Goal: Task Accomplishment & Management: Manage account settings

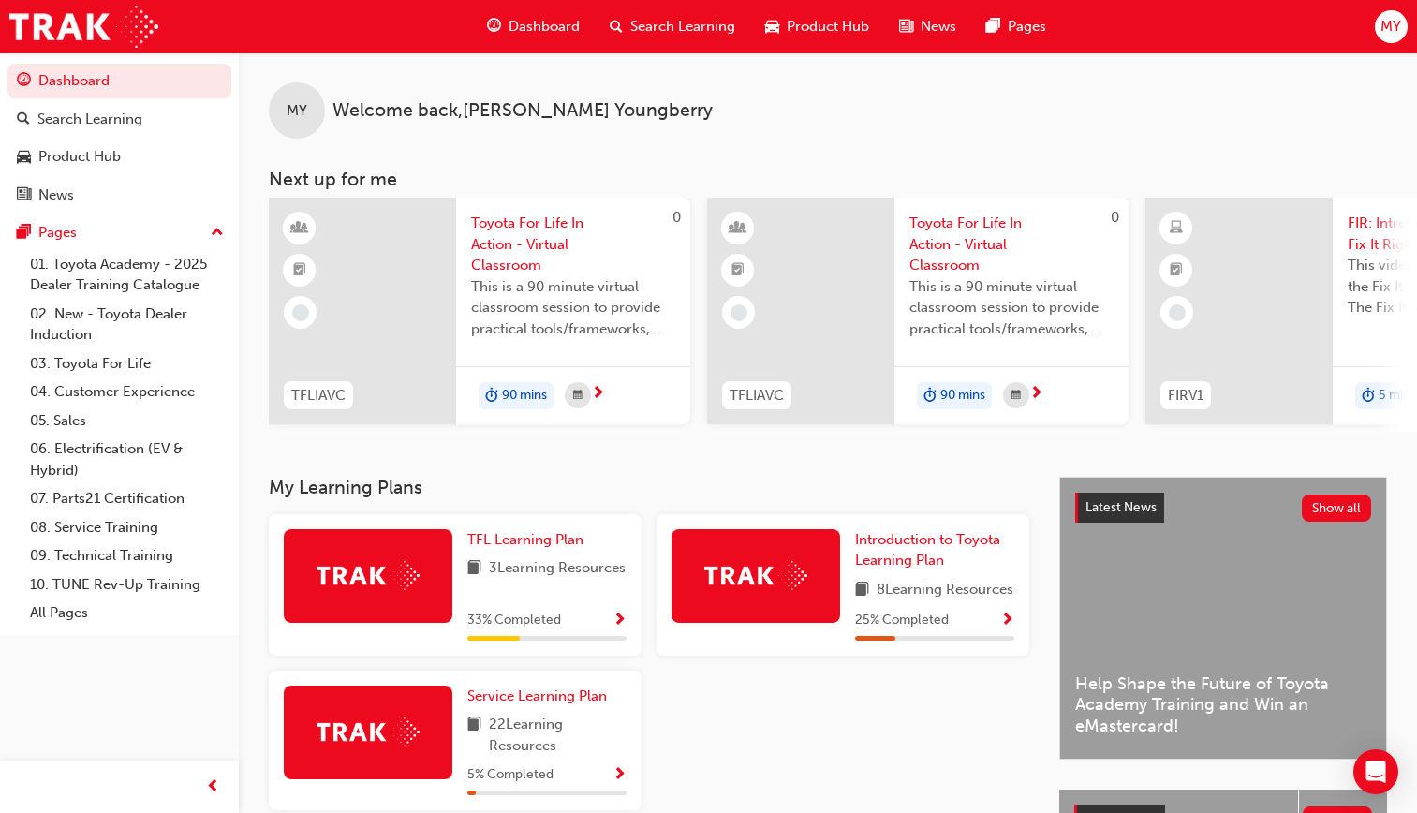
click at [1390, 27] on span "MY" at bounding box center [1391, 27] width 21 height 22
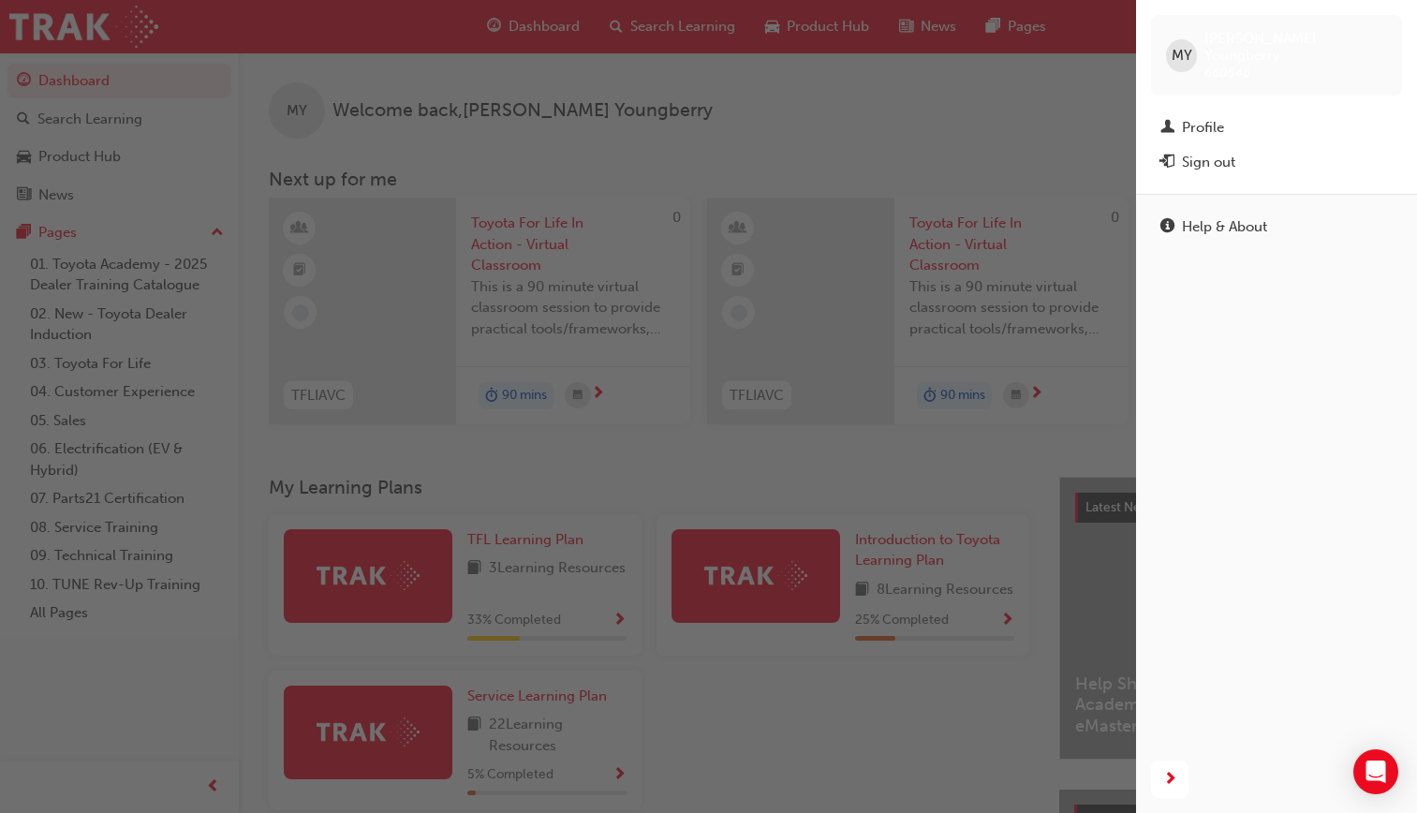
click at [1183, 51] on span "MY" at bounding box center [1182, 56] width 21 height 22
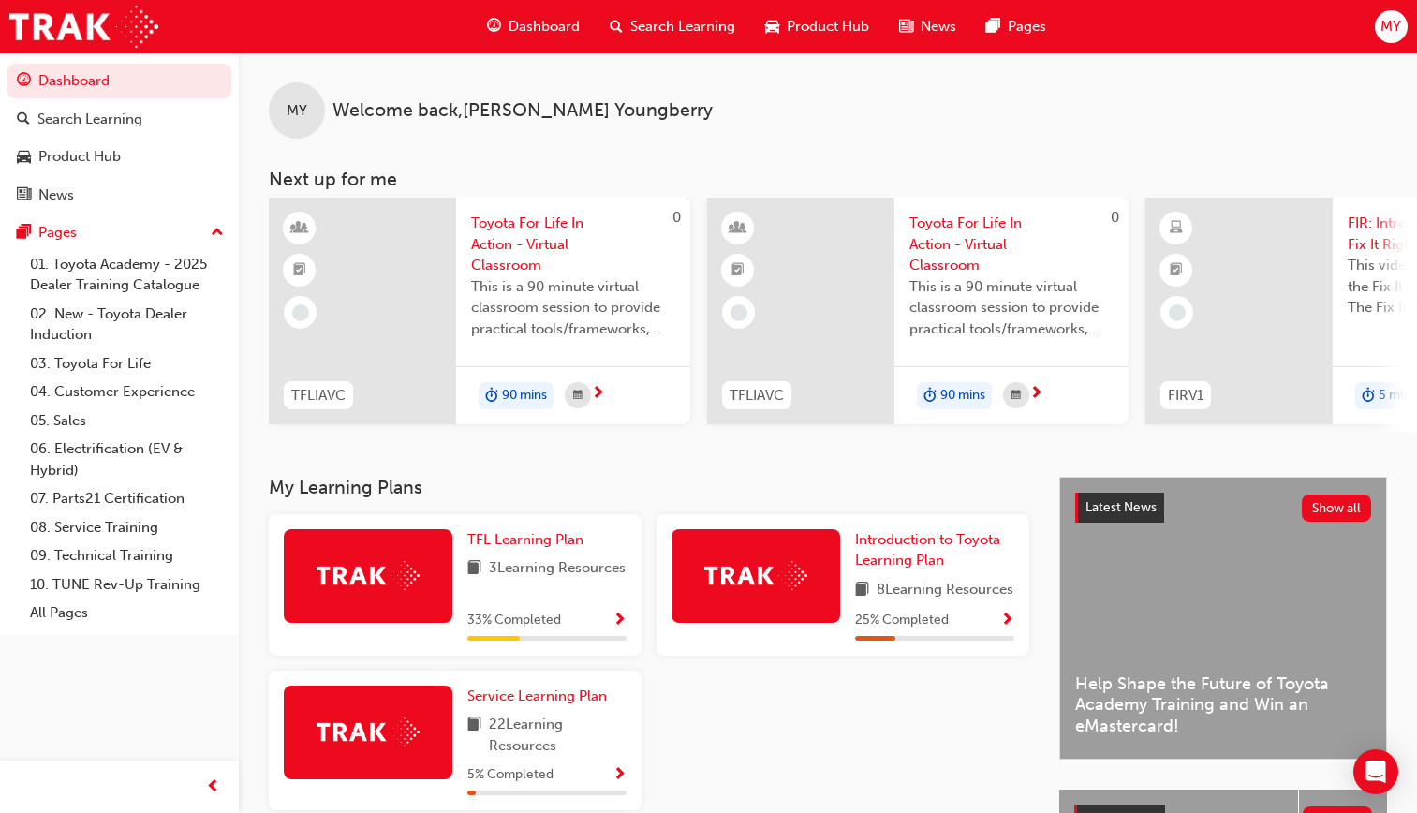
click at [1389, 33] on span "MY" at bounding box center [1391, 27] width 21 height 22
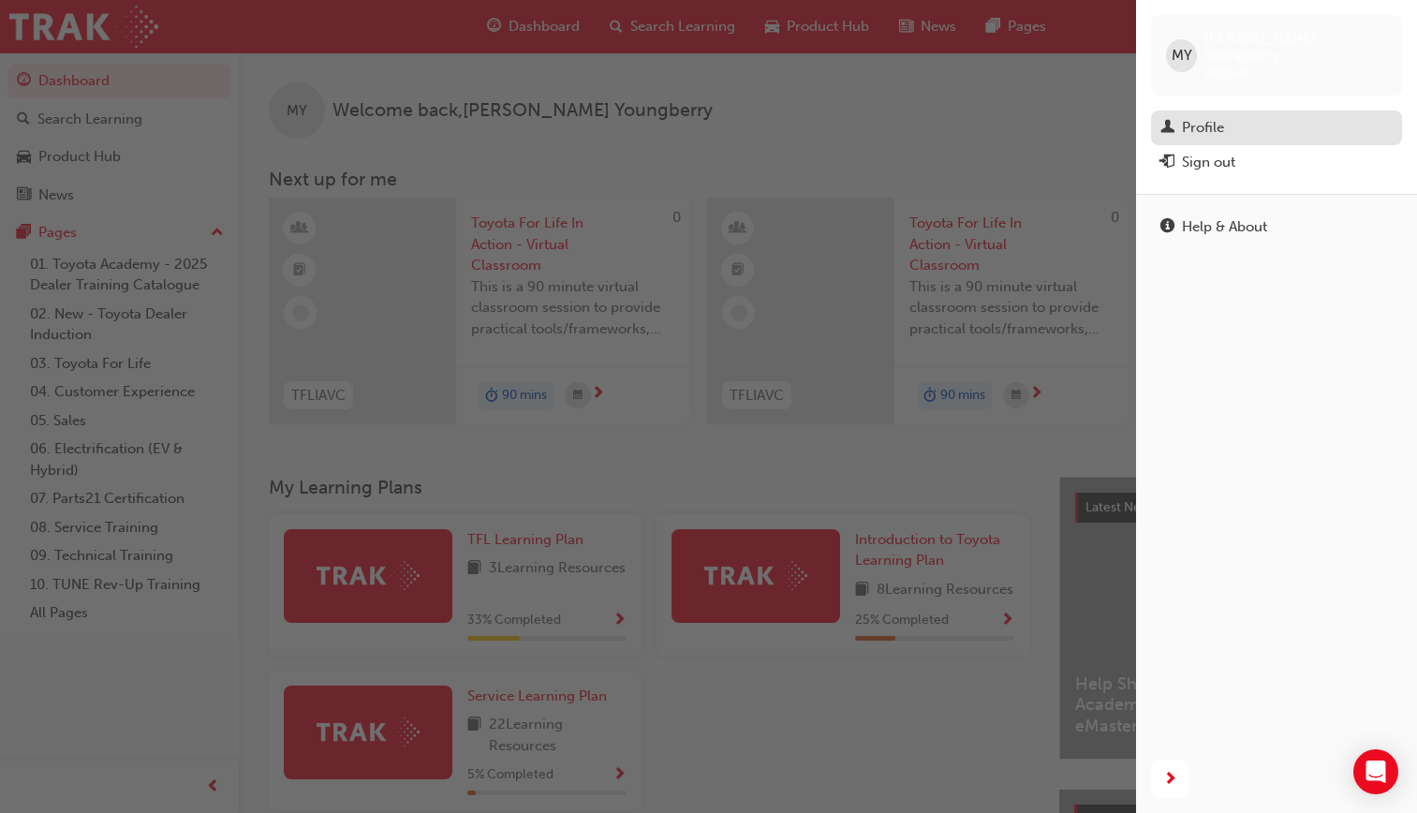
click at [1214, 126] on link "Profile" at bounding box center [1276, 128] width 251 height 35
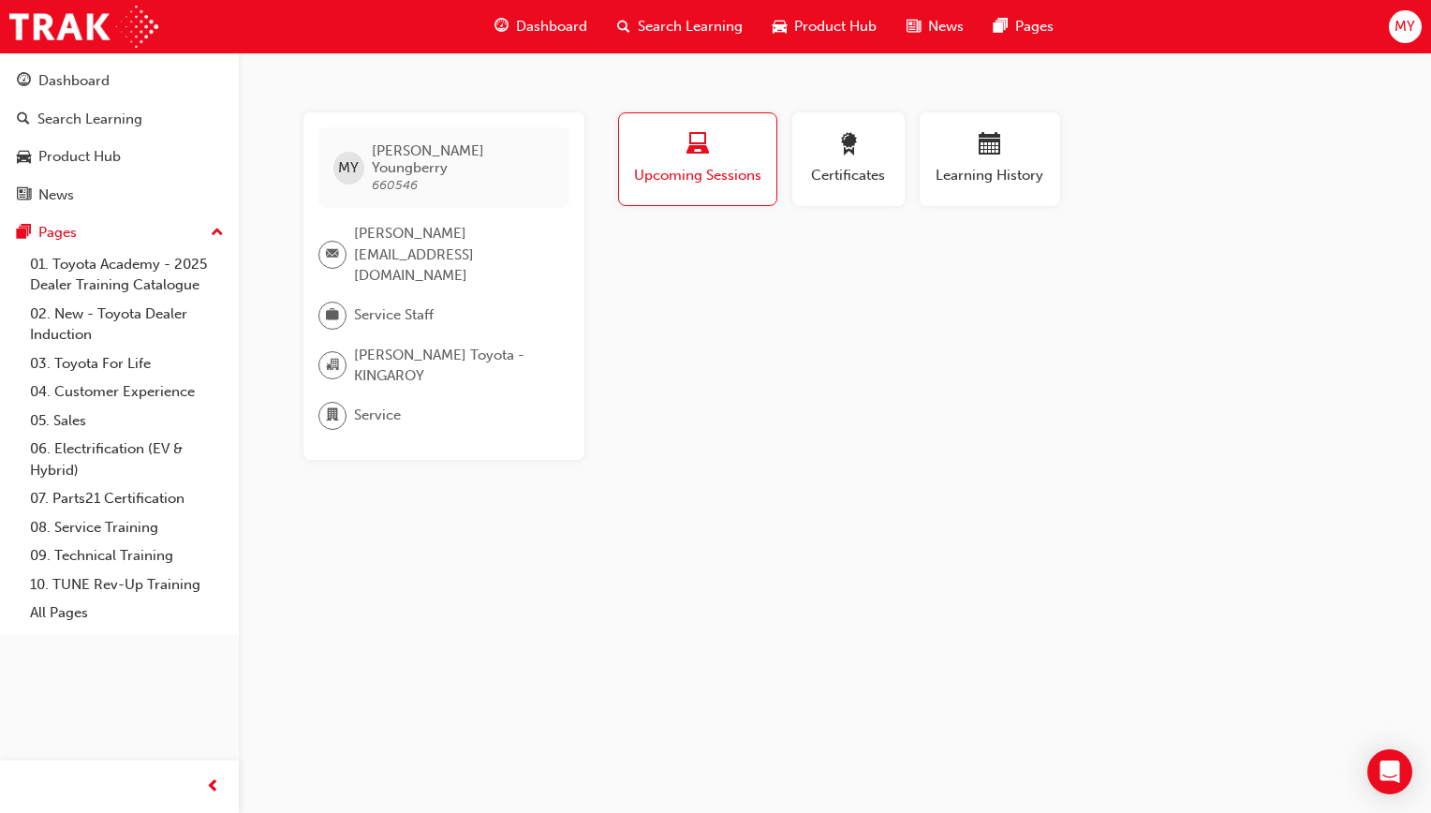
click at [1394, 49] on div "Dashboard Search Learning Product Hub News Pages MY" at bounding box center [715, 26] width 1431 height 53
click at [1400, 40] on div "MY" at bounding box center [1405, 26] width 33 height 33
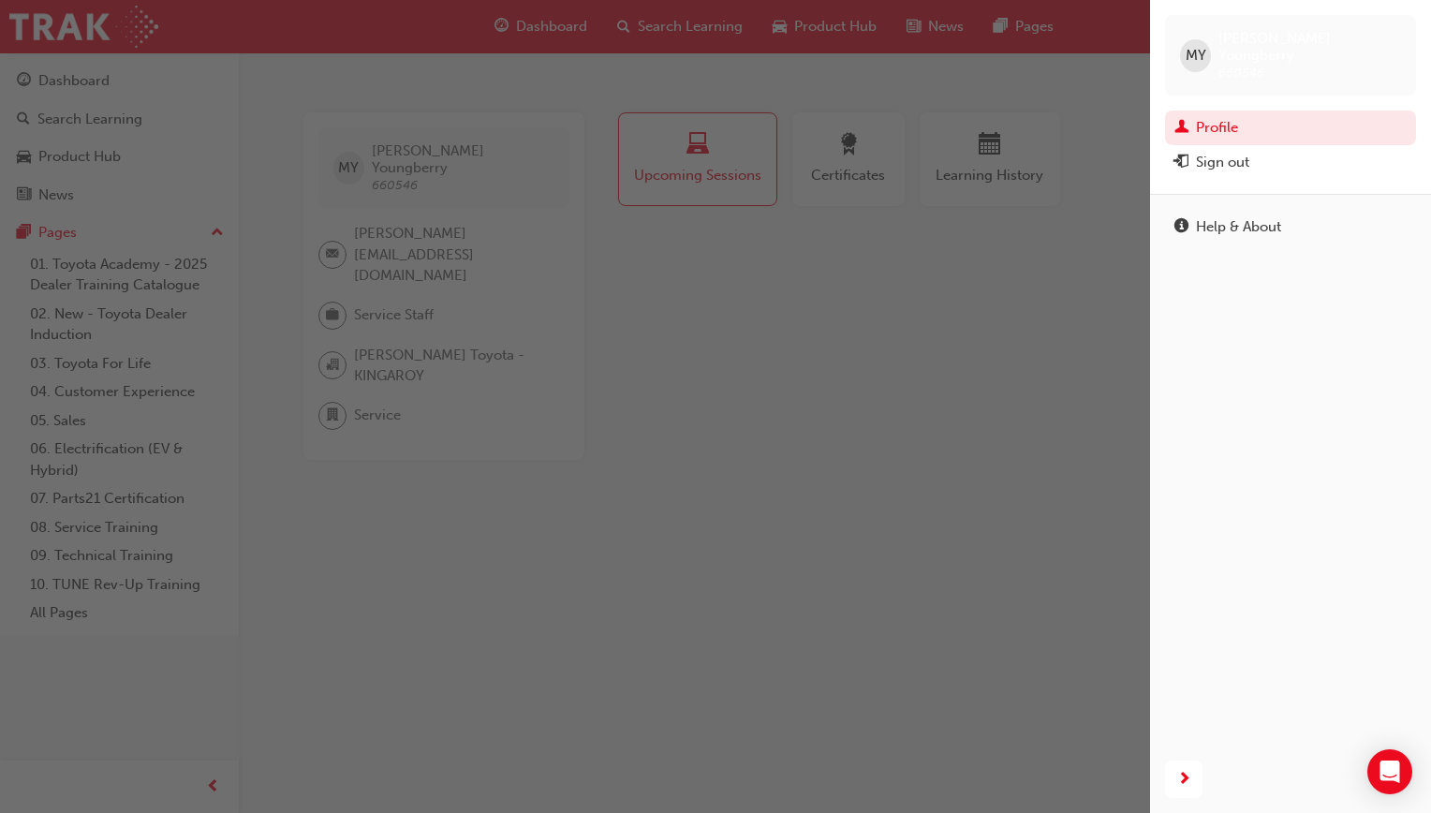
click at [1053, 252] on div "button" at bounding box center [575, 406] width 1150 height 813
